Goal: Ask a question

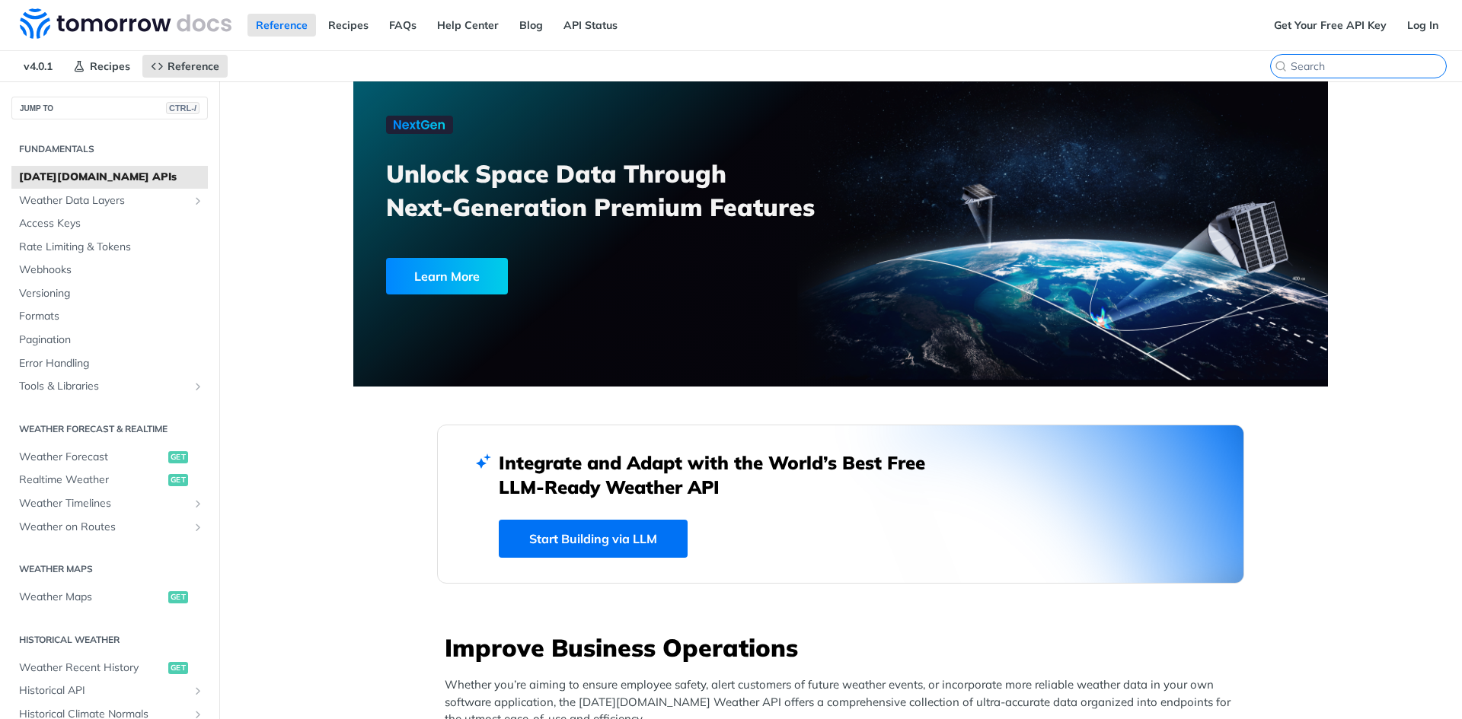
click at [1360, 71] on input "CTRL-K" at bounding box center [1367, 66] width 155 height 14
type input "w"
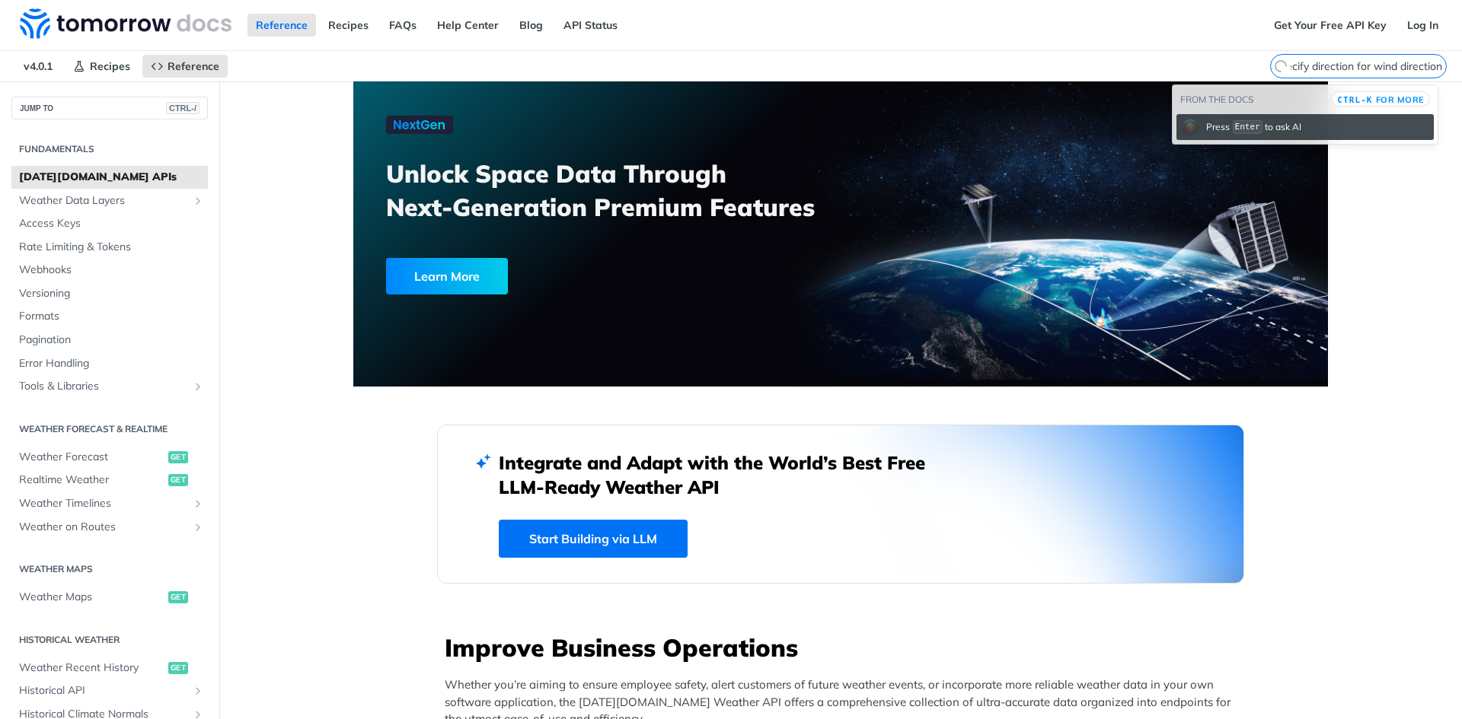
scroll to position [0, 62]
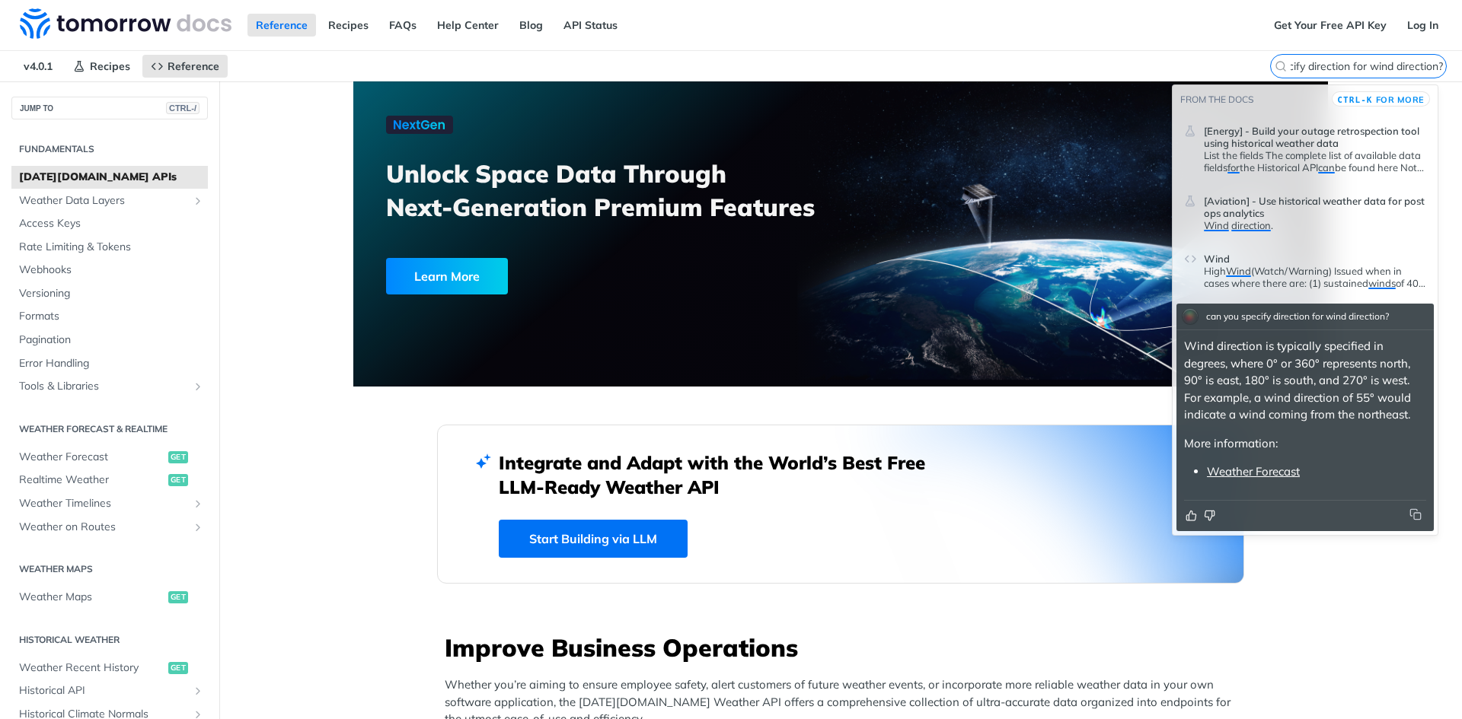
type input "can you specify direction for wind direction?"
click at [1287, 534] on section "From the docs CTRL-K for more [Energy] - Build your outage retrospection tool u…" at bounding box center [1305, 310] width 266 height 451
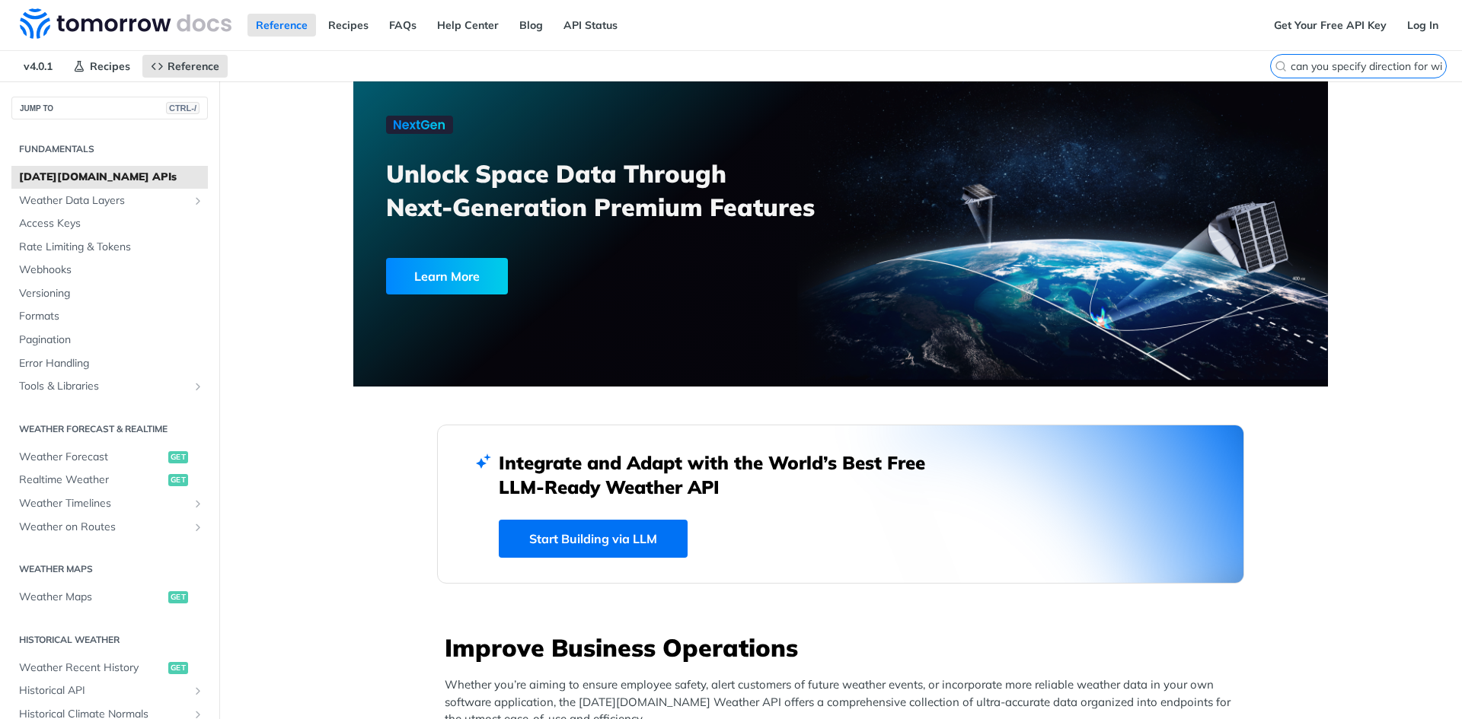
click at [1368, 62] on input "can you specify direction for wind direction?" at bounding box center [1367, 66] width 155 height 14
click at [1363, 69] on input "can you specify direction for wind direction?" at bounding box center [1367, 66] width 155 height 14
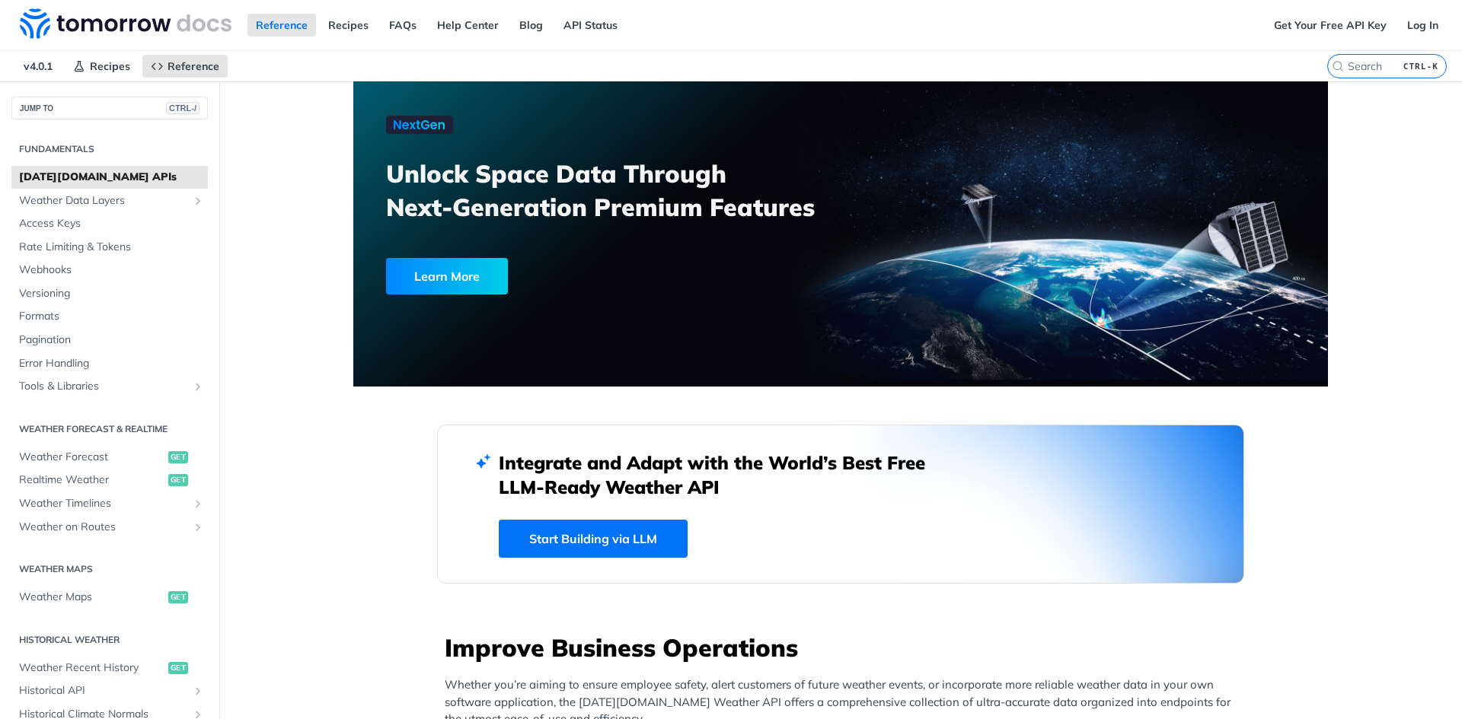
click at [1376, 65] on input "CTRL-K" at bounding box center [1367, 66] width 155 height 14
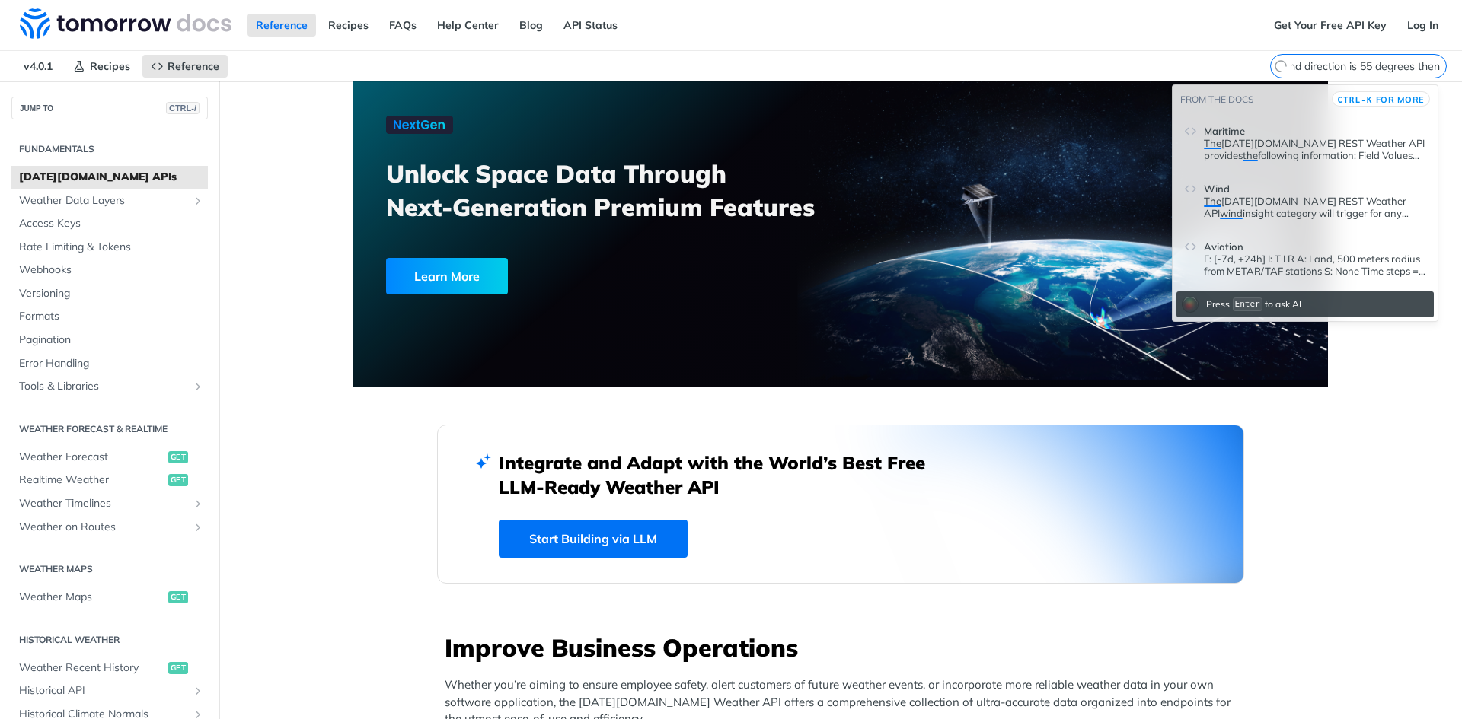
scroll to position [0, 10]
type input "if wind direction is 55 degrees then what's the wind direction"
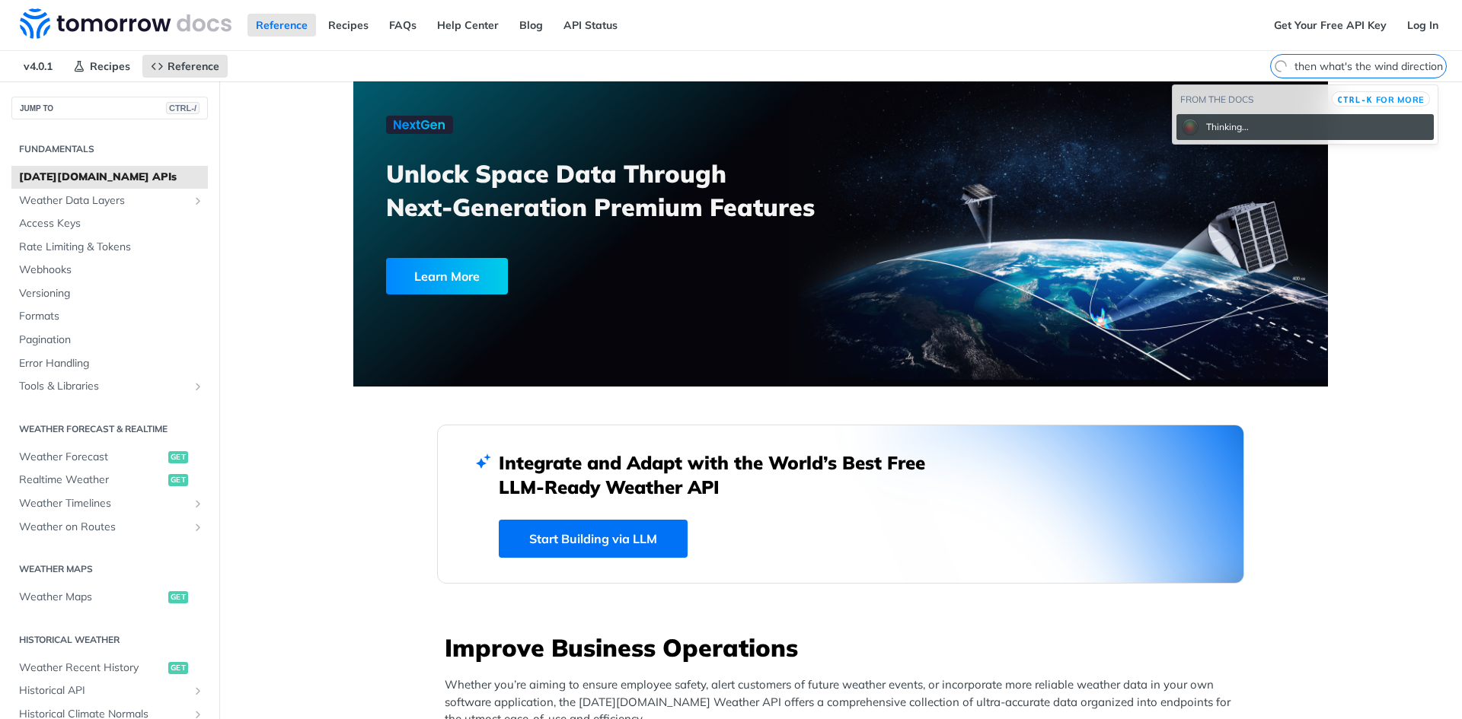
scroll to position [0, 0]
